Goal: Check status: Check status

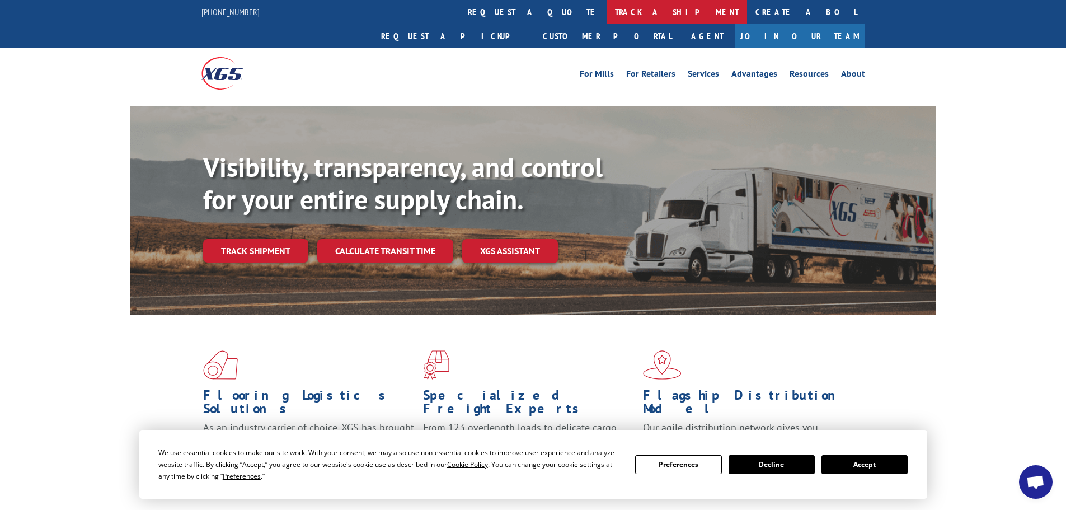
click at [607, 13] on link "track a shipment" at bounding box center [677, 12] width 141 height 24
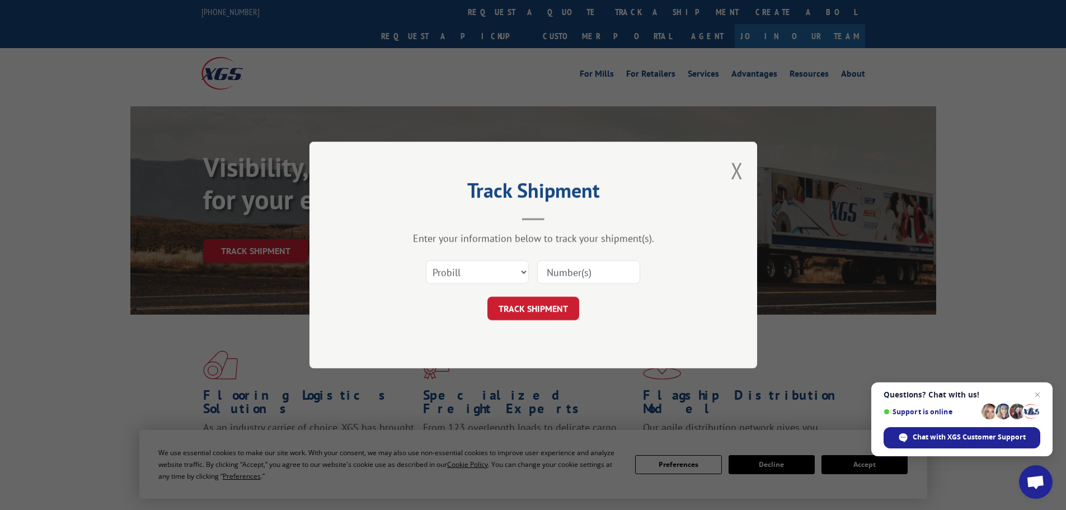
click at [554, 274] on input at bounding box center [588, 272] width 103 height 24
paste input "17323630"
type input "17323630"
click at [537, 299] on button "TRACK SHIPMENT" at bounding box center [534, 309] width 92 height 24
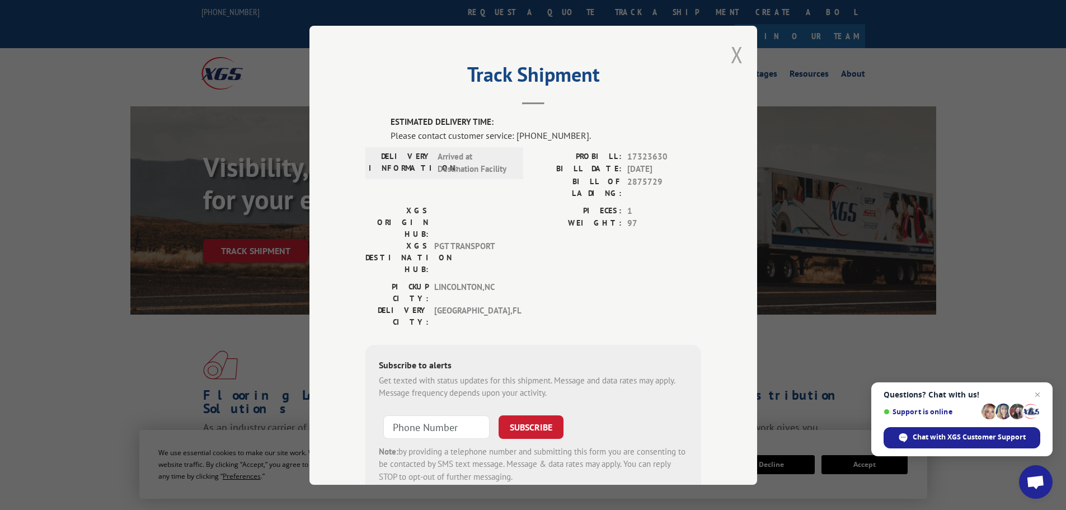
click at [732, 54] on button "Close modal" at bounding box center [737, 55] width 12 height 30
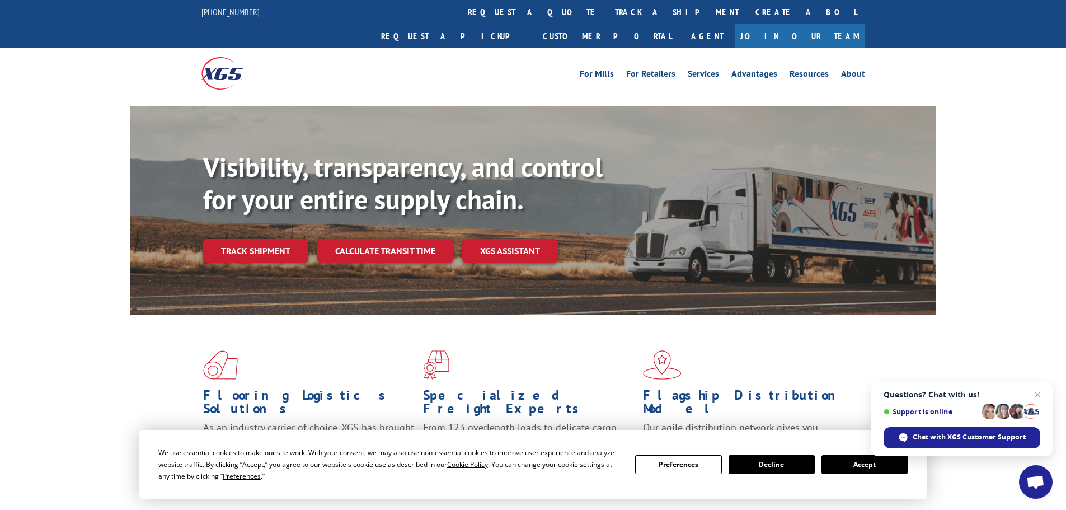
click at [607, 11] on link "track a shipment" at bounding box center [677, 12] width 141 height 24
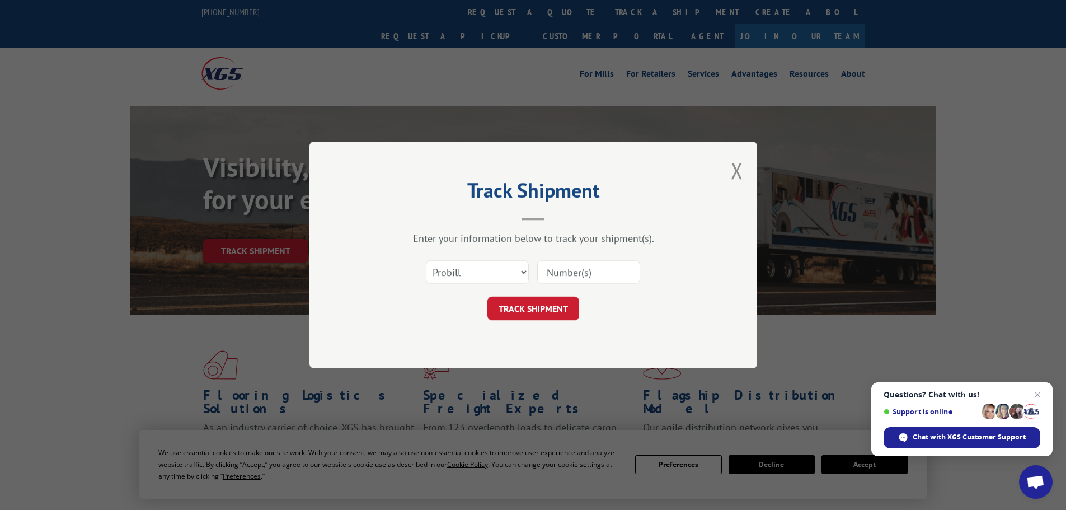
click at [553, 266] on input at bounding box center [588, 272] width 103 height 24
paste input "17323630"
type input "17323630"
click at [535, 308] on button "TRACK SHIPMENT" at bounding box center [534, 309] width 92 height 24
